Goal: Task Accomplishment & Management: Complete application form

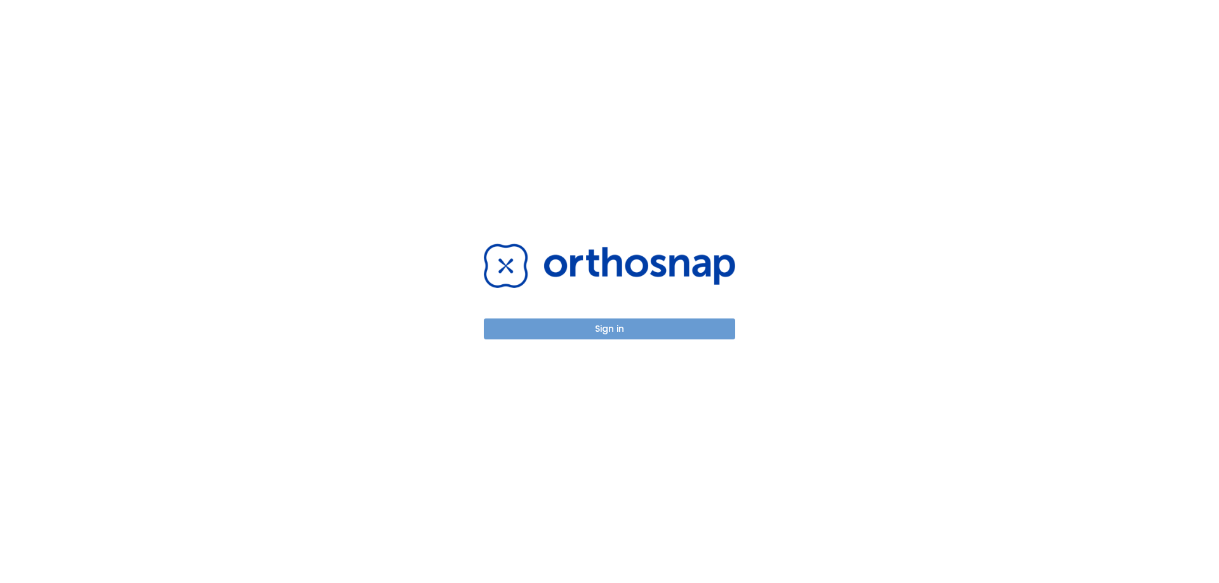
click at [623, 332] on button "Sign in" at bounding box center [609, 329] width 251 height 21
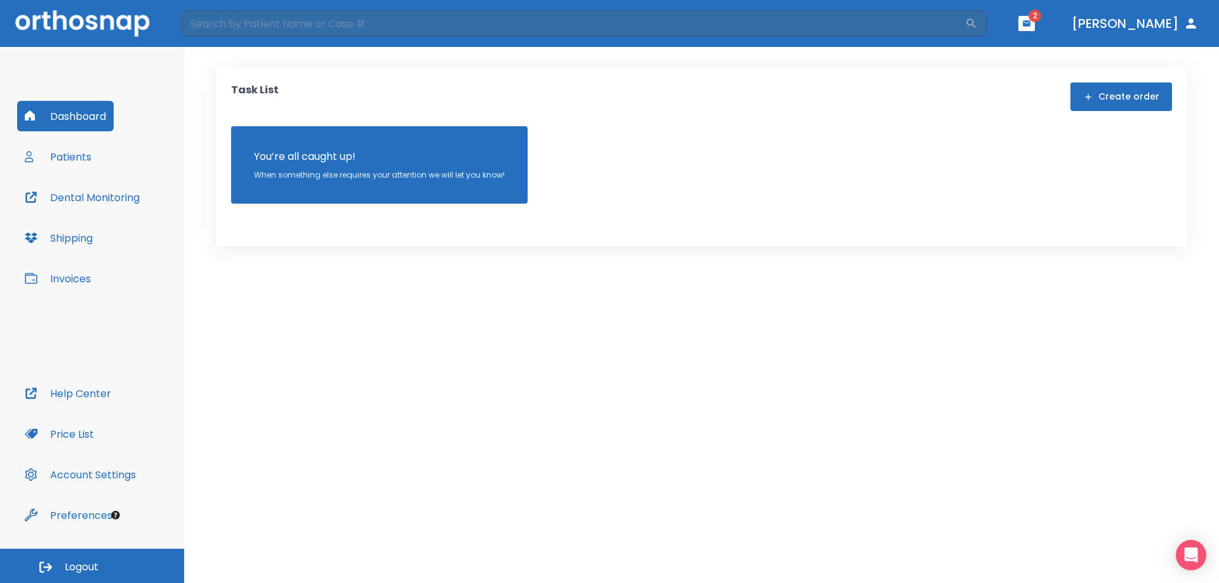
click at [85, 160] on button "Patients" at bounding box center [58, 157] width 82 height 30
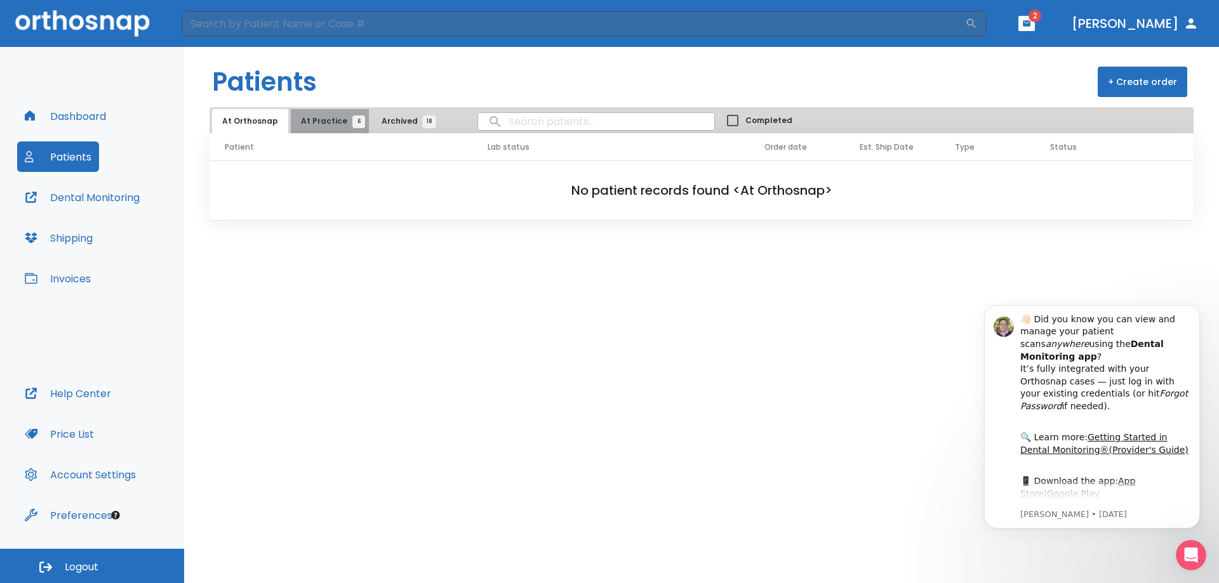
click at [333, 122] on span "At Practice 6" at bounding box center [330, 121] width 58 height 11
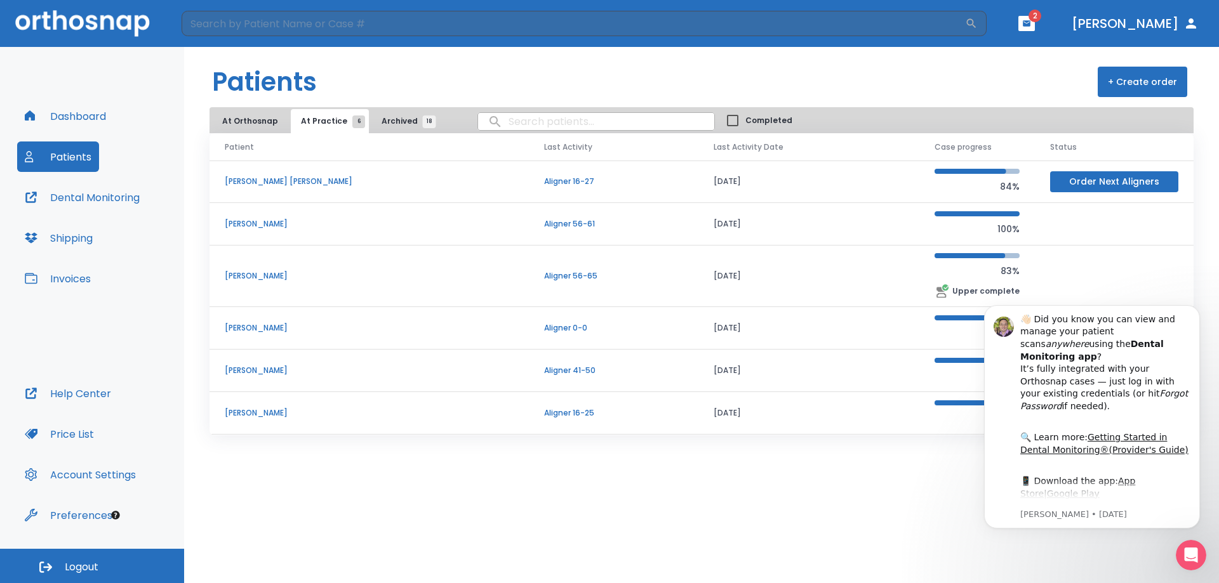
click at [255, 370] on p "[PERSON_NAME]" at bounding box center [369, 370] width 289 height 11
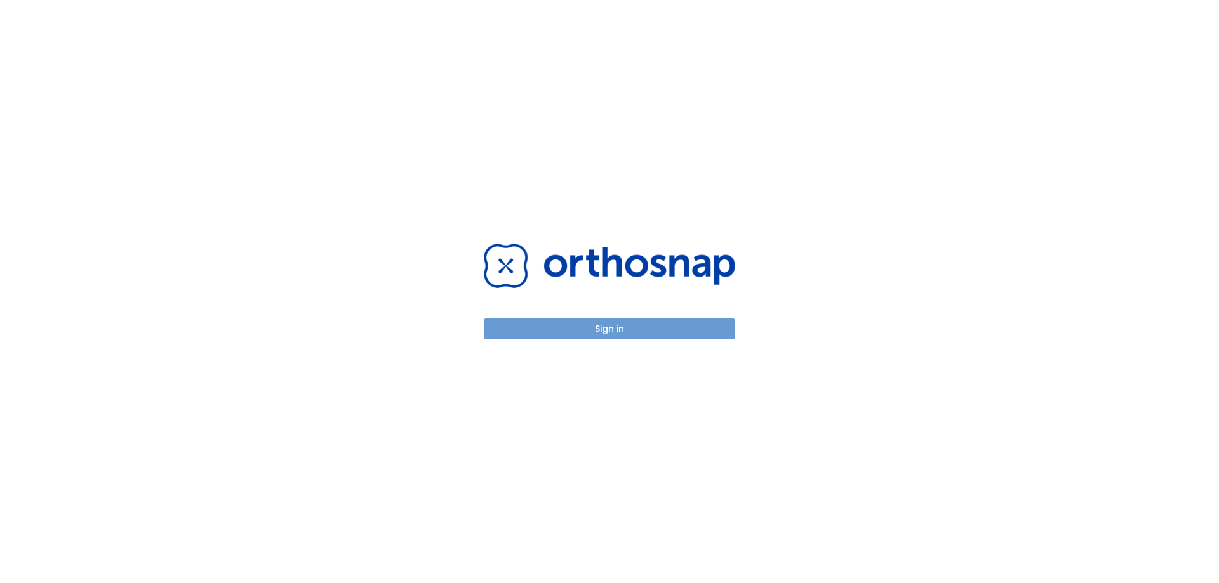
click at [656, 328] on button "Sign in" at bounding box center [609, 329] width 251 height 21
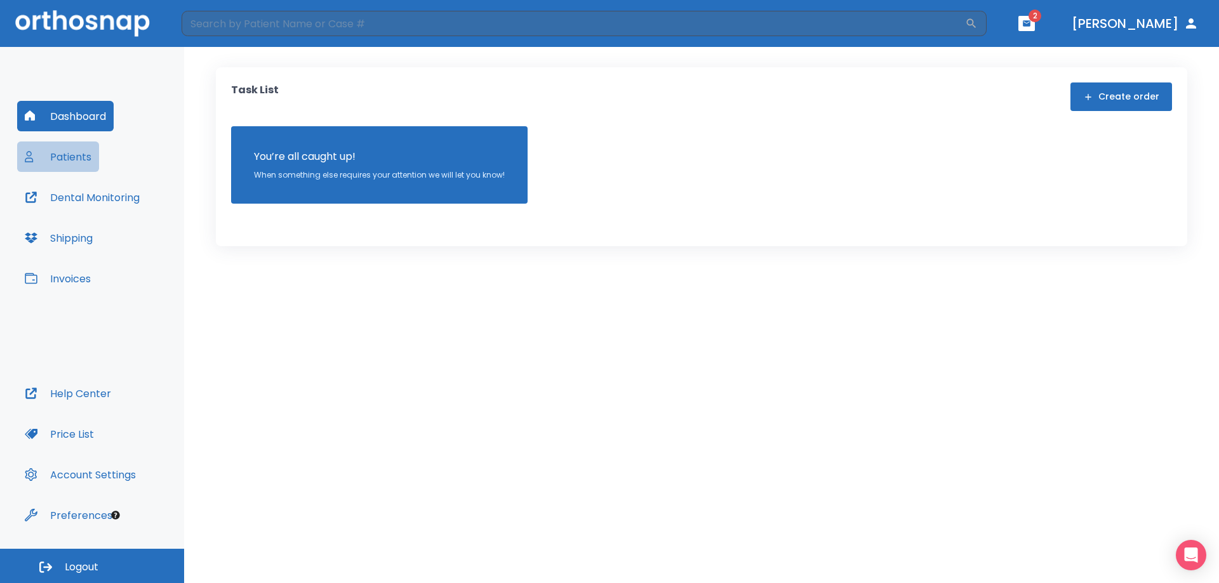
click at [85, 158] on button "Patients" at bounding box center [58, 157] width 82 height 30
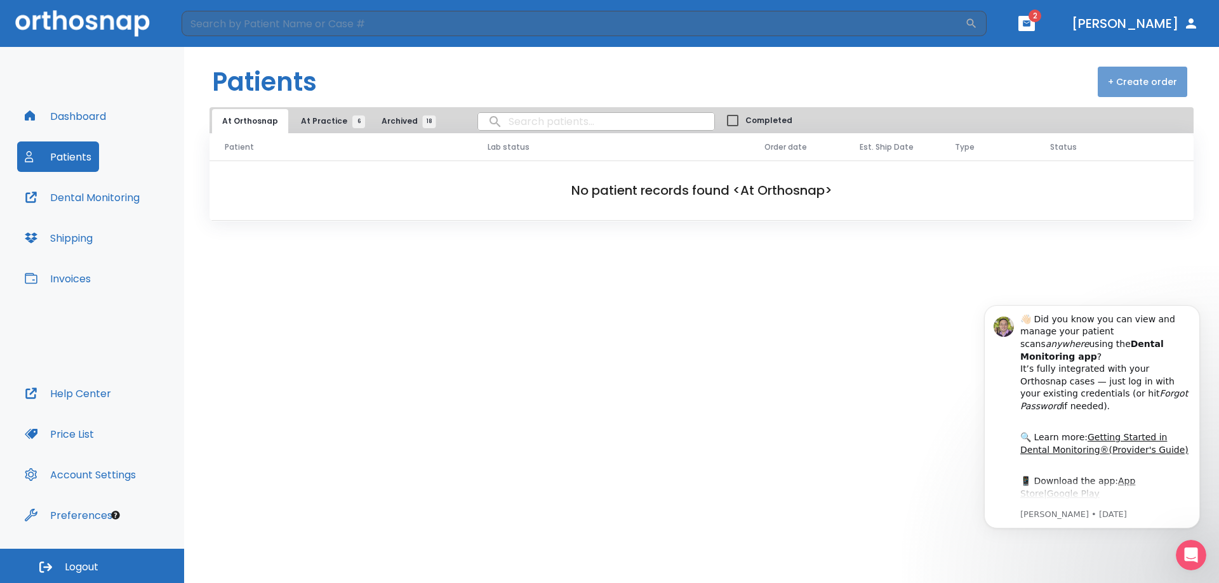
click at [1152, 84] on button "+ Create order" at bounding box center [1141, 82] width 89 height 30
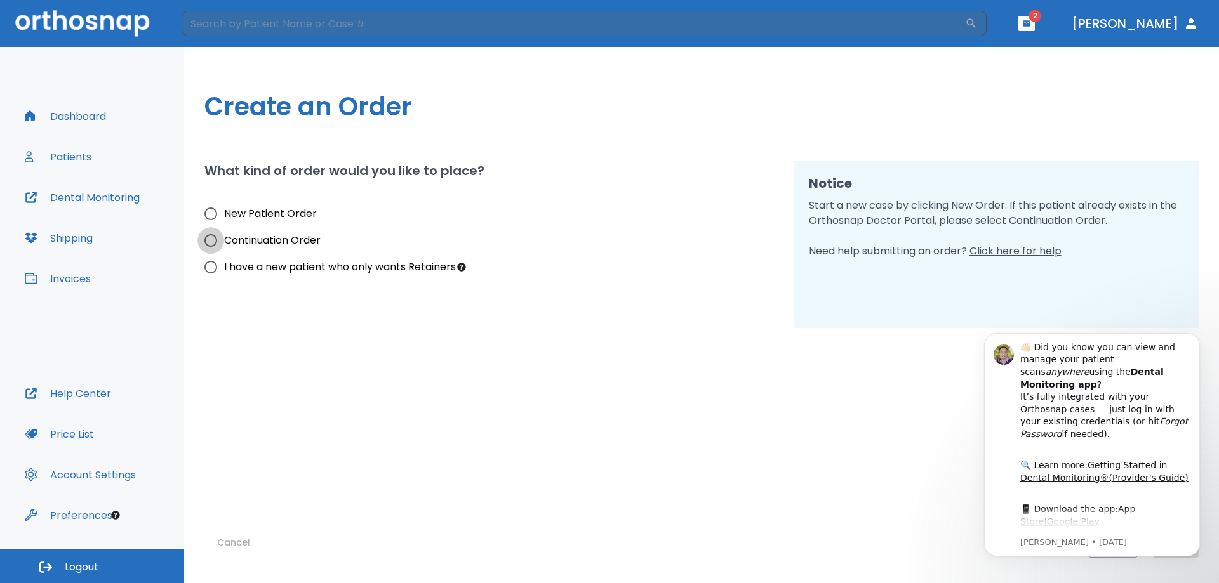
click at [209, 241] on input "Continuation Order" at bounding box center [210, 240] width 27 height 27
radio input "true"
click at [1193, 340] on icon "Dismiss notification" at bounding box center [1196, 336] width 7 height 7
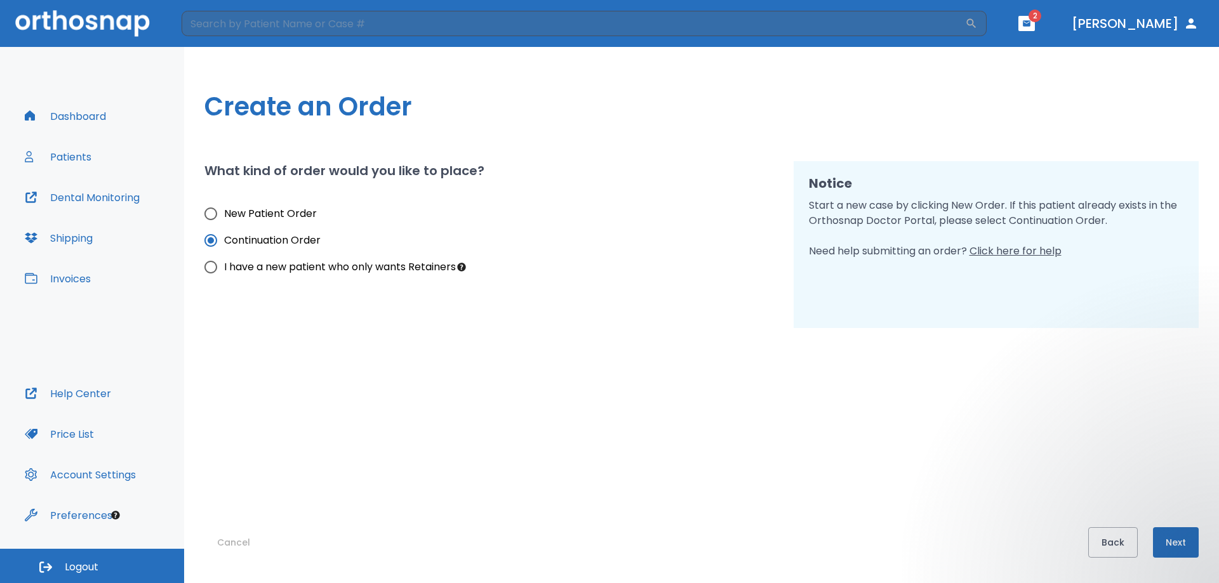
click at [1178, 535] on button "Next" at bounding box center [1176, 542] width 46 height 30
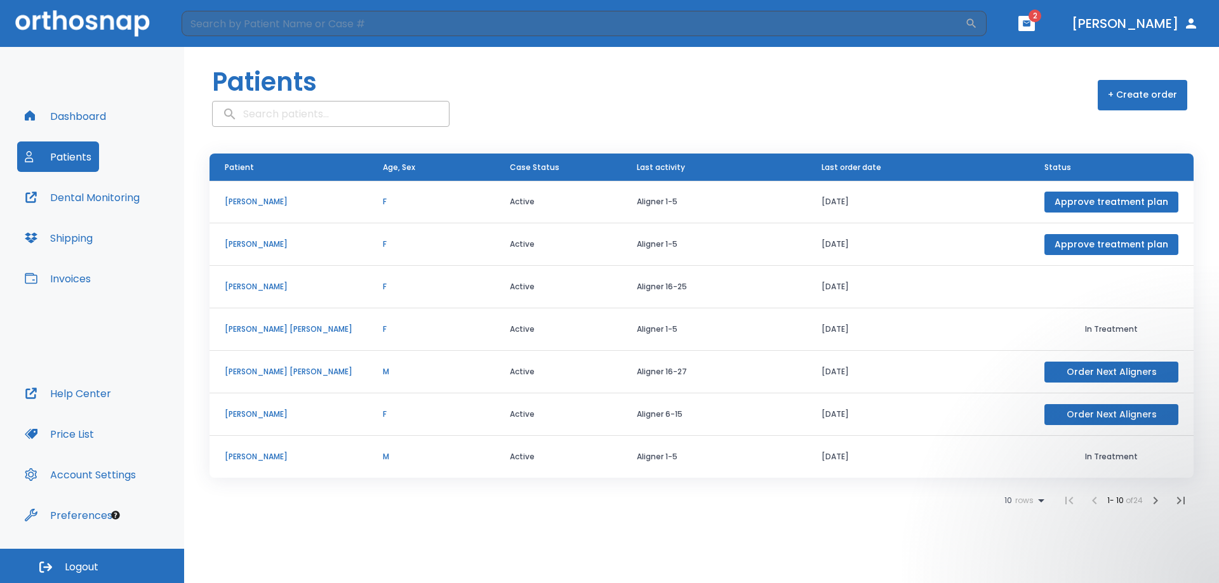
click at [333, 114] on input "search" at bounding box center [331, 114] width 236 height 25
type input "kate wehr"
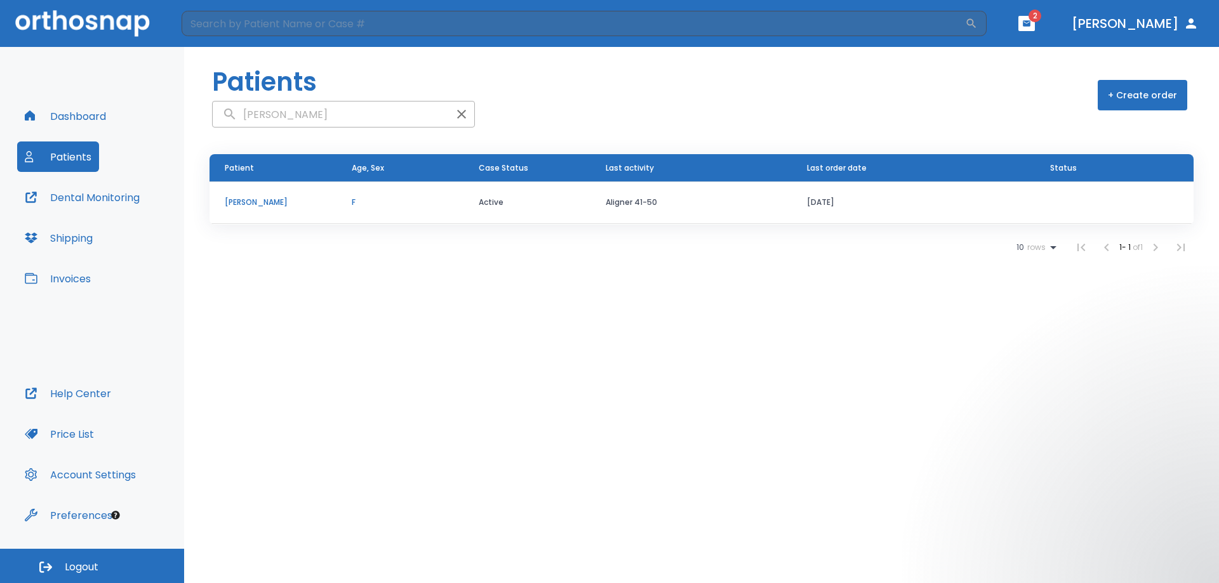
click at [489, 198] on td "Active" at bounding box center [526, 203] width 127 height 43
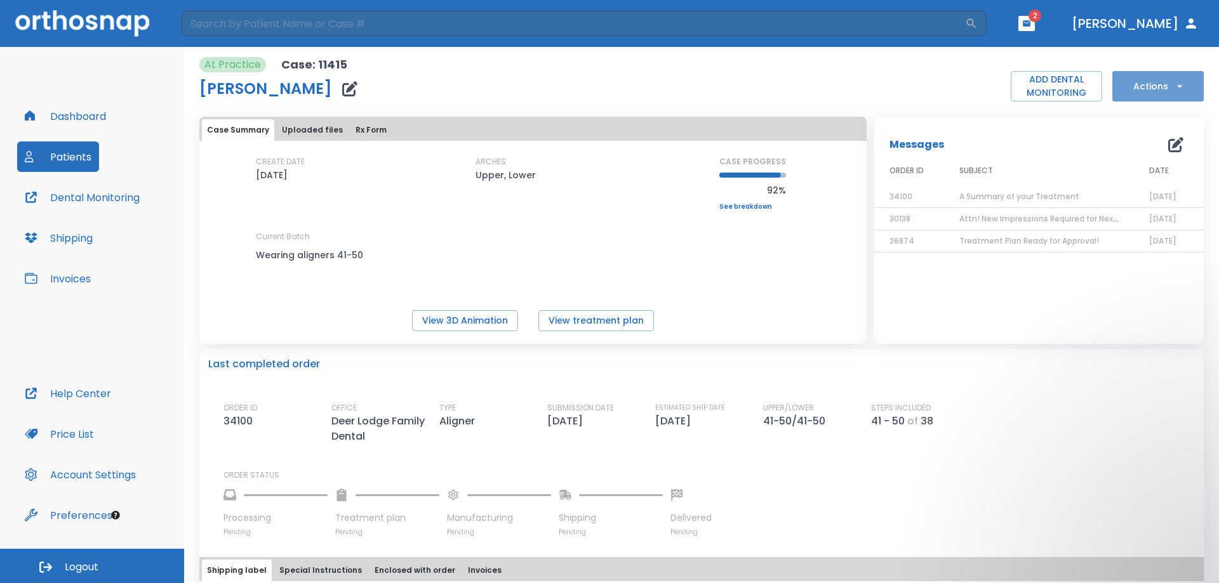
click at [1173, 88] on icon "button" at bounding box center [1179, 86] width 13 height 13
click at [1147, 185] on p "Order Next Aligners" at bounding box center [1150, 185] width 72 height 11
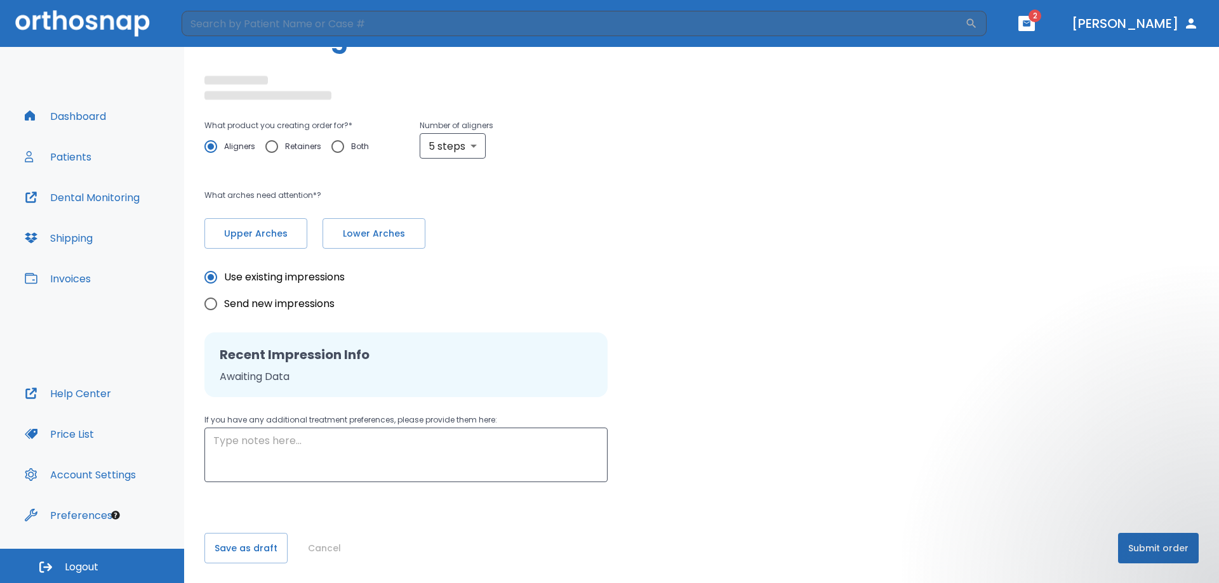
scroll to position [72, 0]
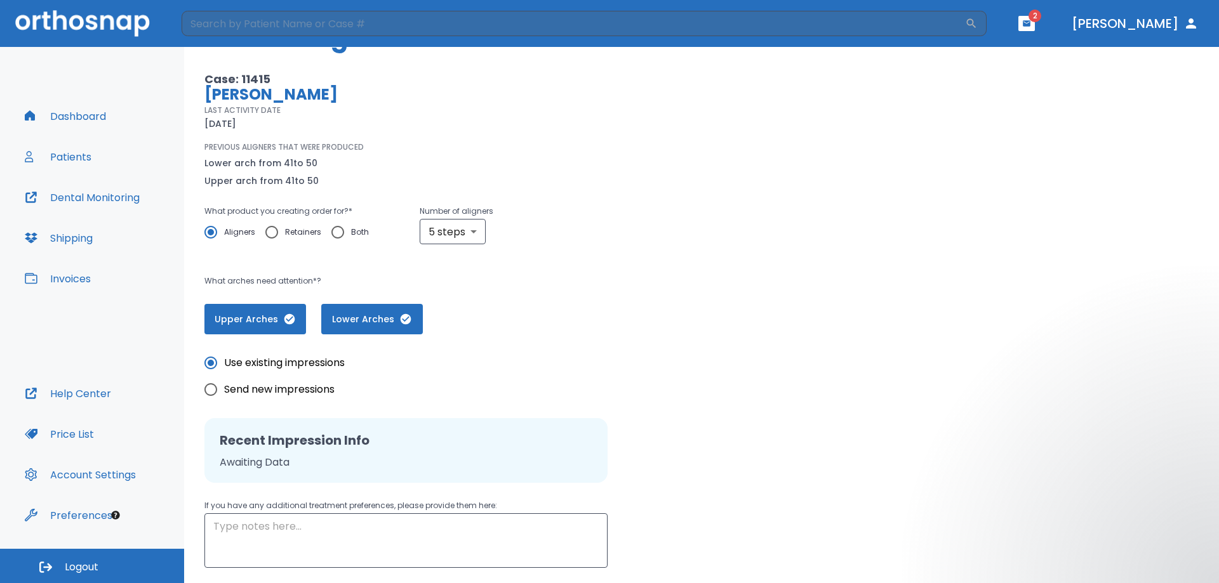
click at [211, 390] on input "Send new impressions" at bounding box center [210, 389] width 27 height 27
radio input "true"
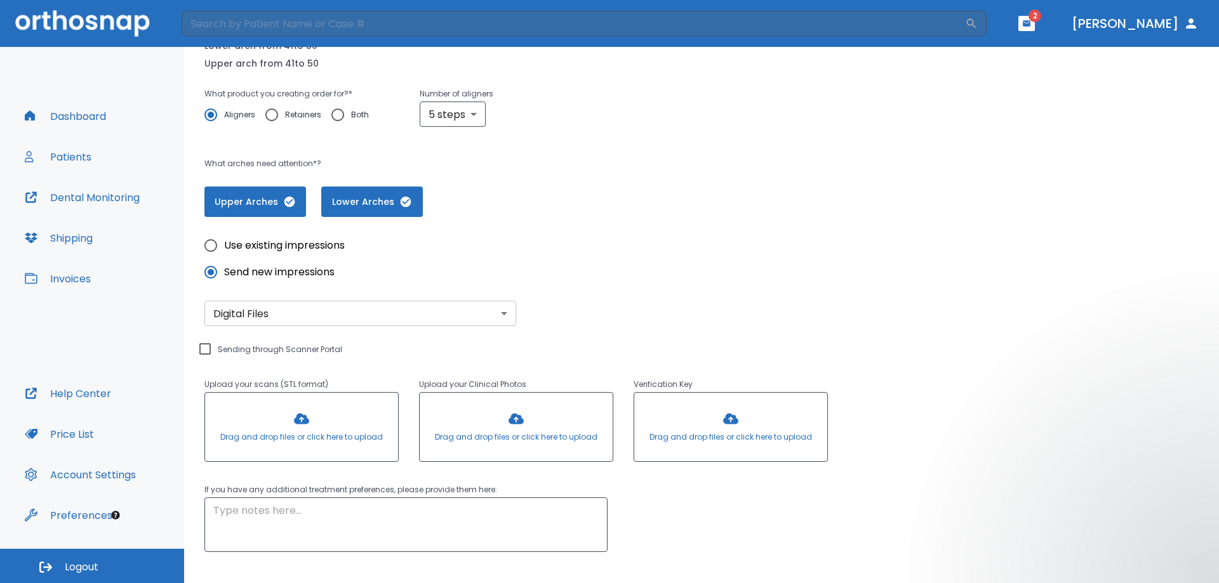
scroll to position [69, 0]
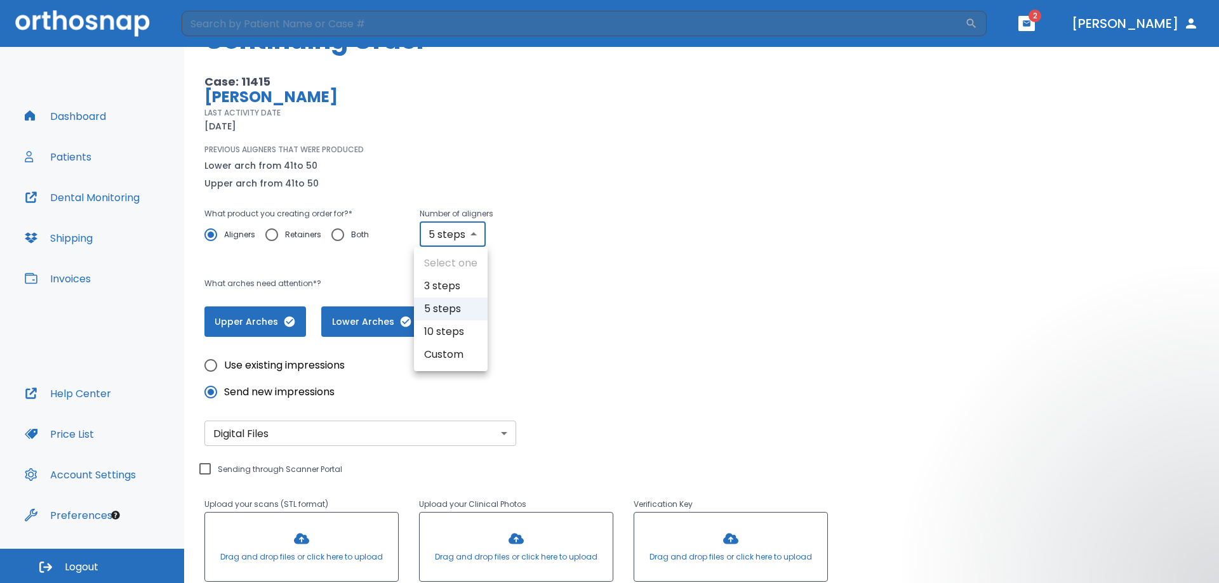
click at [472, 238] on body "​ 2 Dr. Rubink Dashboard Patients Dental Monitoring Shipping Invoices Help Cent…" at bounding box center [609, 291] width 1219 height 583
click at [463, 349] on li "Custom" at bounding box center [451, 354] width 74 height 23
type input "custom"
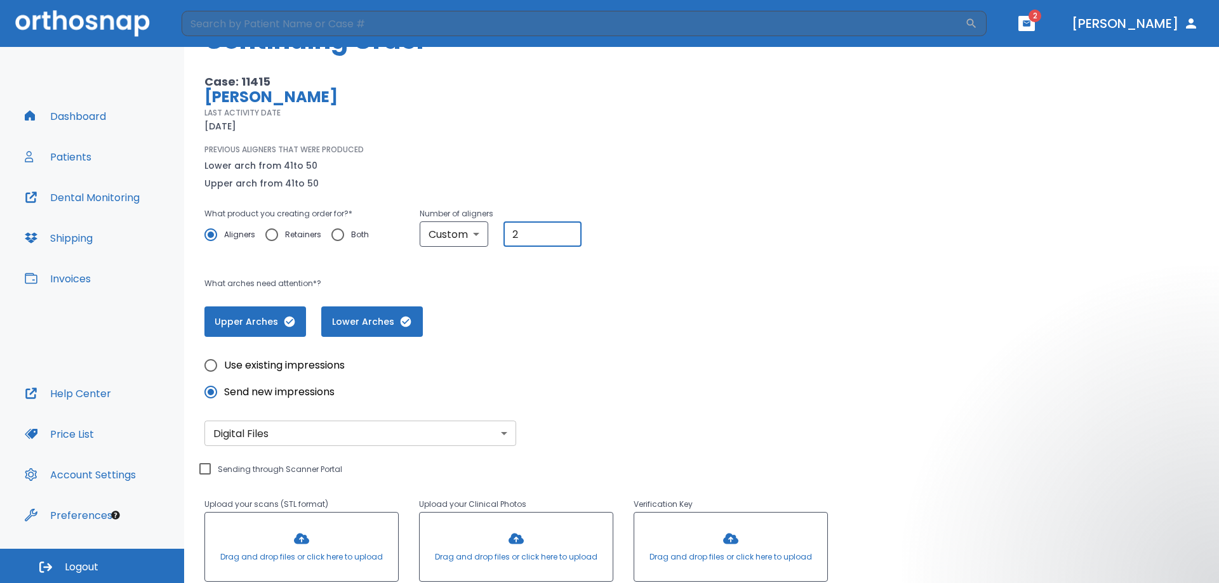
click at [567, 230] on input "2" at bounding box center [542, 234] width 78 height 25
click at [567, 230] on input "3" at bounding box center [542, 234] width 78 height 25
click at [567, 230] on input "4" at bounding box center [542, 234] width 78 height 25
click at [567, 230] on input "5" at bounding box center [542, 234] width 78 height 25
click at [567, 230] on input "6" at bounding box center [542, 234] width 78 height 25
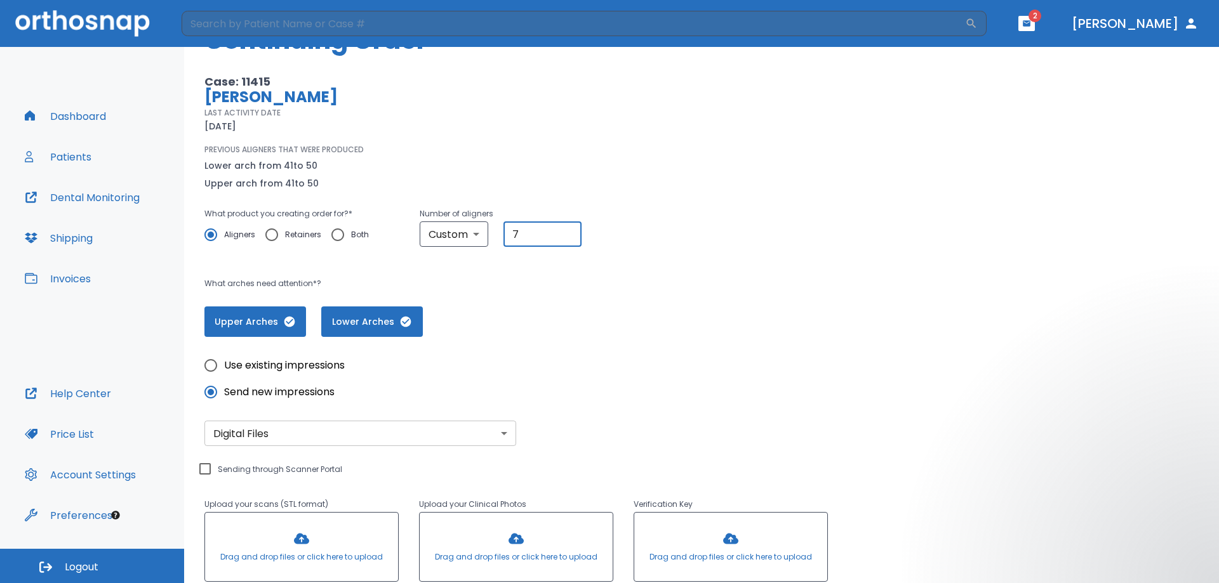
type input "7"
click at [568, 230] on input "7" at bounding box center [542, 234] width 78 height 25
click at [560, 286] on p "What arches need attention*?" at bounding box center [494, 283] width 580 height 15
click at [288, 323] on icon "button" at bounding box center [289, 321] width 13 height 13
drag, startPoint x: 270, startPoint y: 315, endPoint x: 308, endPoint y: 322, distance: 38.1
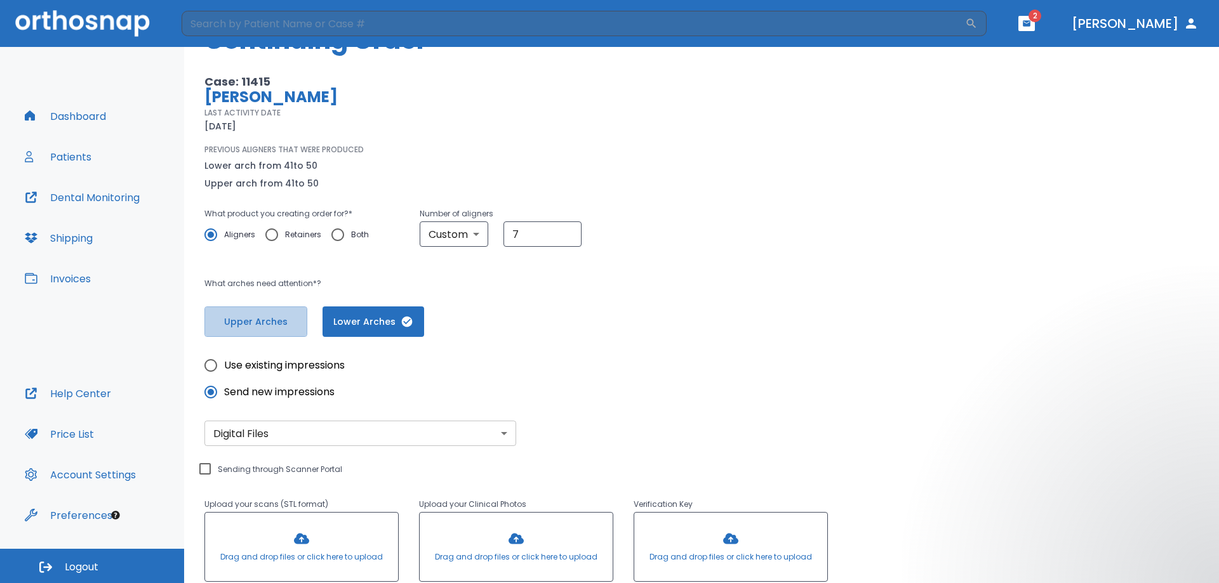
click at [271, 315] on span "Upper Arches" at bounding box center [256, 321] width 76 height 13
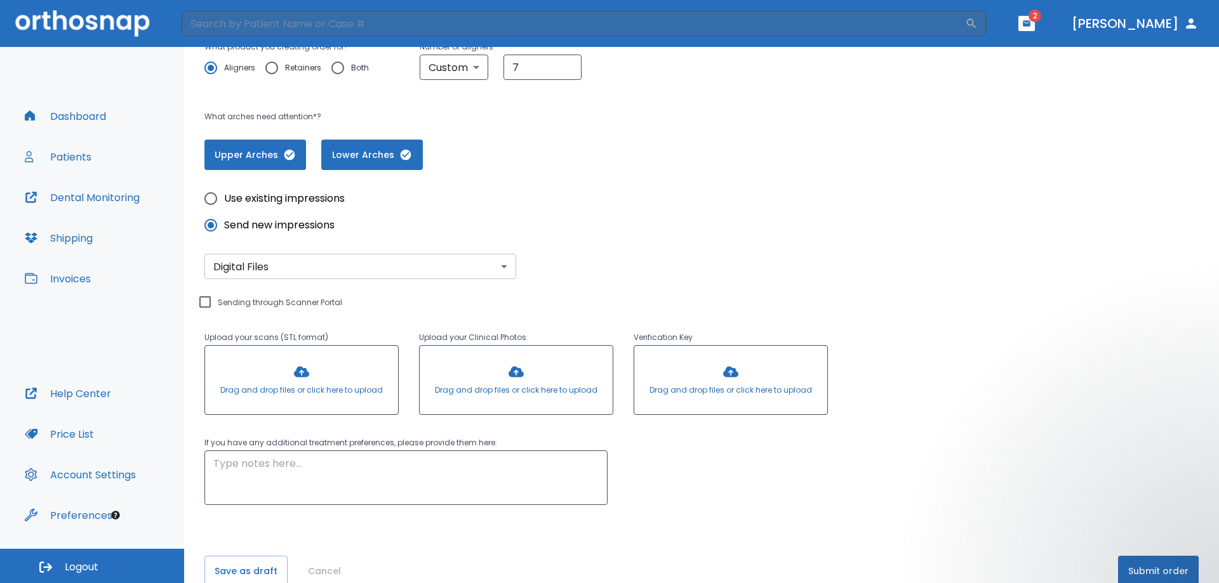
scroll to position [260, 0]
